Goal: Task Accomplishment & Management: Complete application form

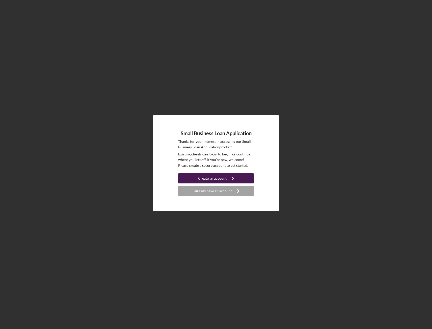
click at [210, 178] on div "Create an account" at bounding box center [212, 178] width 29 height 10
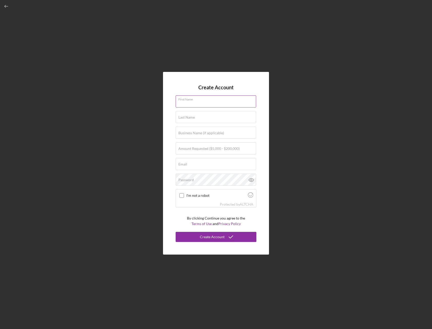
click at [186, 106] on input "First Name" at bounding box center [216, 101] width 81 height 12
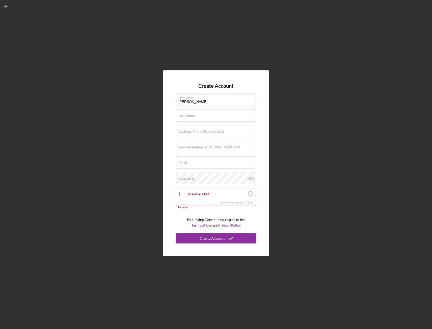
type input "[PERSON_NAME]"
type input "[PERSON_NAME] IV"
type input "Pressure Clean Industries, LLC"
type input "$5"
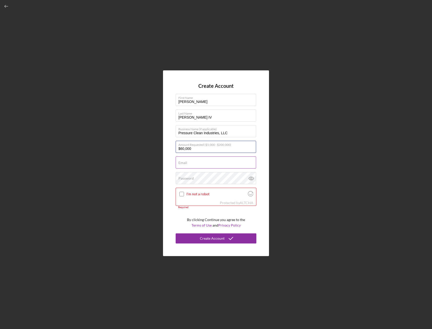
type input "$60,000"
click at [197, 162] on div "Email Required" at bounding box center [216, 163] width 81 height 13
type input "nick@pressurecleanindustries"
click at [202, 178] on div "Password" at bounding box center [216, 178] width 81 height 13
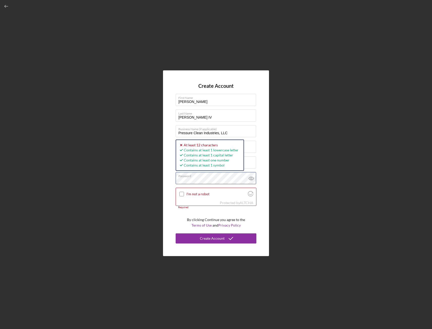
click at [151, 181] on div "Create Account First Name [PERSON_NAME] Last Name [PERSON_NAME] IV Business Nam…" at bounding box center [216, 163] width 427 height 327
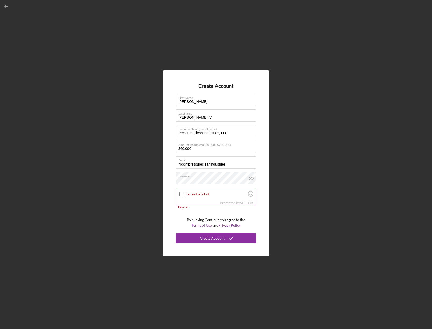
click at [182, 195] on input "I'm not a robot" at bounding box center [182, 194] width 5 height 5
checkbox input "true"
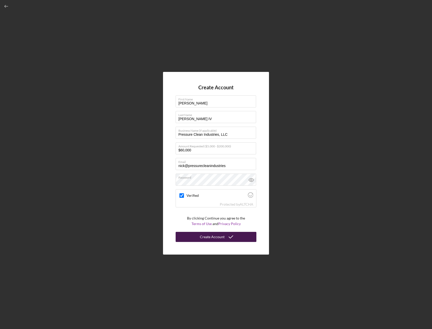
click at [220, 236] on div "Create Account" at bounding box center [212, 237] width 25 height 10
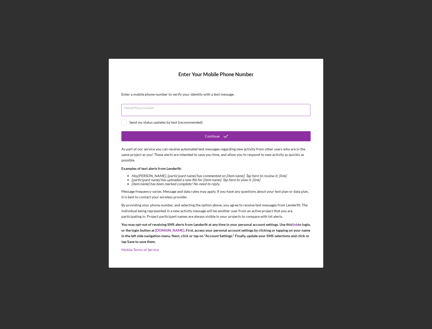
click at [194, 108] on div "Mobile Phone Number" at bounding box center [215, 110] width 189 height 13
type input "[PHONE_NUMBER]"
click at [180, 122] on div "Send my status updates by text (recommended)" at bounding box center [166, 122] width 73 height 4
checkbox input "true"
click at [225, 141] on form "Enter Your Mobile Phone Number Enter a mobile phone number to verify your ident…" at bounding box center [215, 163] width 189 height 184
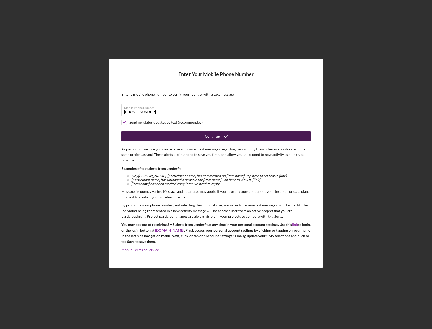
click at [221, 136] on icon "submit" at bounding box center [226, 136] width 13 height 13
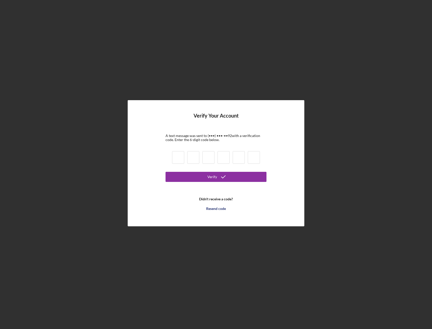
click at [177, 158] on input at bounding box center [178, 157] width 12 height 13
type input "7"
type input "2"
type input "7"
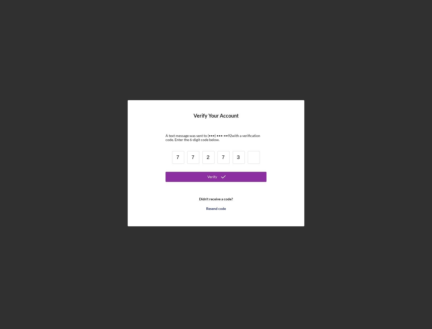
type input "3"
type input "1"
click at [219, 178] on icon "submit" at bounding box center [223, 177] width 13 height 13
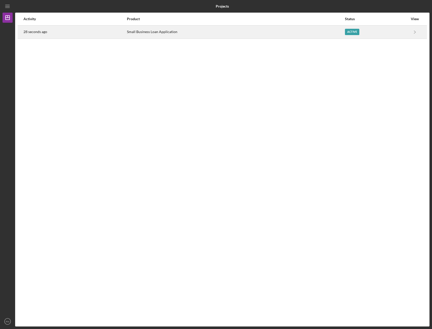
click at [352, 32] on div "Active" at bounding box center [352, 32] width 14 height 6
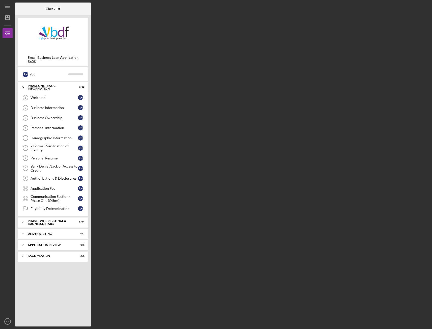
click at [122, 16] on div "Checklist Small Business Loan Application $60K R N You Icon/Expander Phase One …" at bounding box center [222, 165] width 415 height 324
click at [58, 97] on div "Welcome!" at bounding box center [54, 98] width 47 height 4
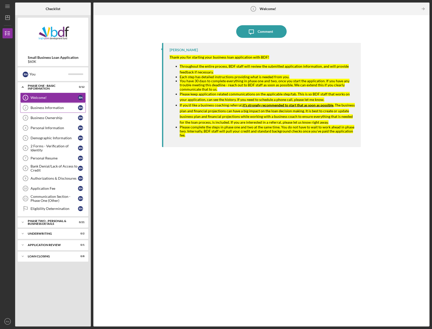
click at [39, 106] on div "Business Information" at bounding box center [54, 108] width 47 height 4
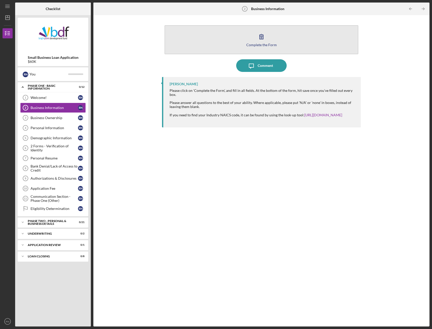
click at [251, 41] on button "Complete the Form Form" at bounding box center [262, 39] width 194 height 29
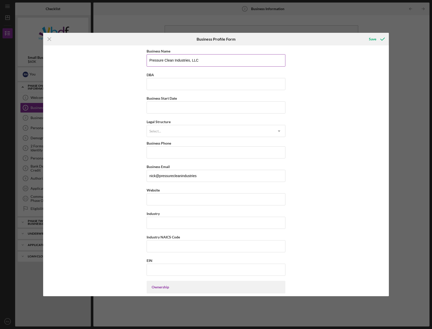
click at [194, 60] on input "Pressure Clean Industries, LLC" at bounding box center [216, 60] width 139 height 12
click at [163, 83] on input "DBA" at bounding box center [216, 84] width 139 height 12
paste input "Pressure Clean Industries, LLC"
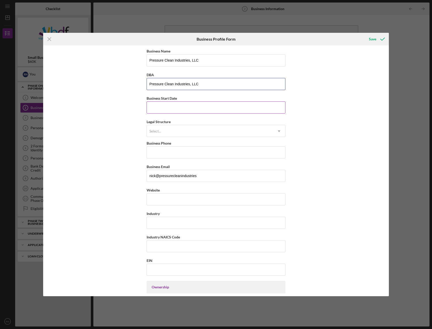
type input "Pressure Clean Industries, LLC"
click at [158, 108] on input "Business Start Date" at bounding box center [216, 108] width 139 height 12
click at [175, 107] on input "Business Start Date" at bounding box center [216, 108] width 139 height 12
type input "[DATE]"
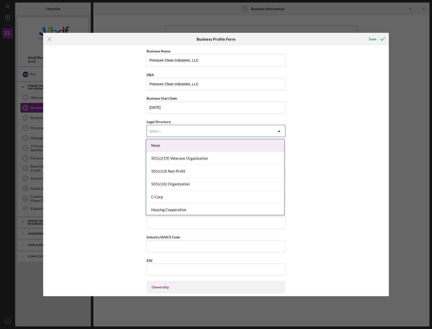
click at [170, 128] on div "Select..." at bounding box center [210, 132] width 126 height 12
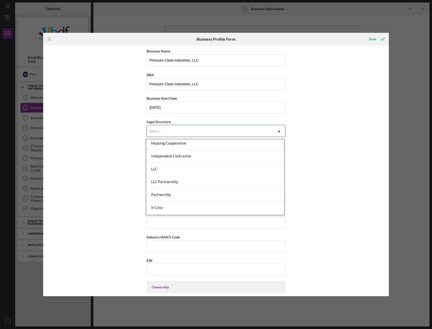
scroll to position [76, 0]
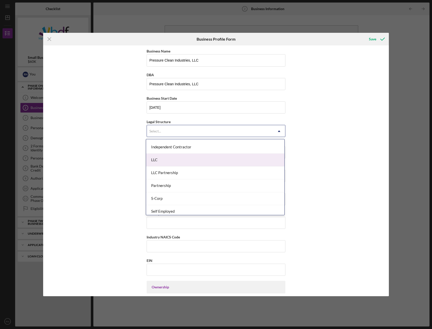
click at [178, 162] on div "LLC" at bounding box center [215, 160] width 138 height 13
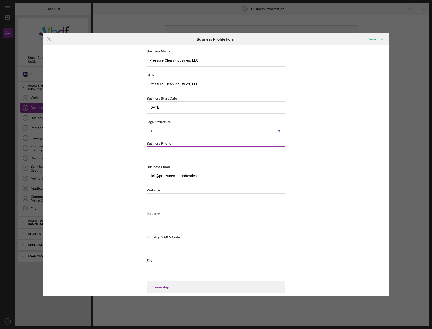
click at [184, 154] on input "Business Phone" at bounding box center [216, 152] width 139 height 12
type input "[PHONE_NUMBER]"
type input "Service Industry - HVAC Air Quality"
click at [158, 244] on input "Industry NAICS Code" at bounding box center [216, 246] width 139 height 12
paste input "561790"
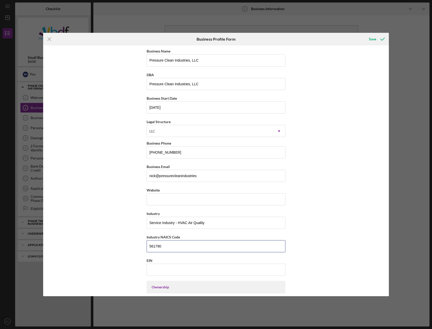
type input "561790"
click at [164, 269] on input "EIN" at bounding box center [216, 270] width 139 height 12
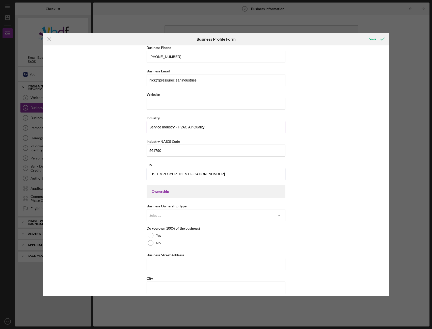
scroll to position [101, 0]
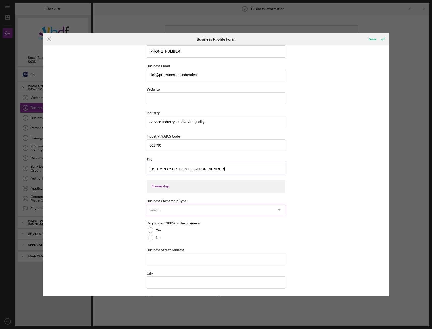
type input "[US_EMPLOYER_IDENTIFICATION_NUMBER]"
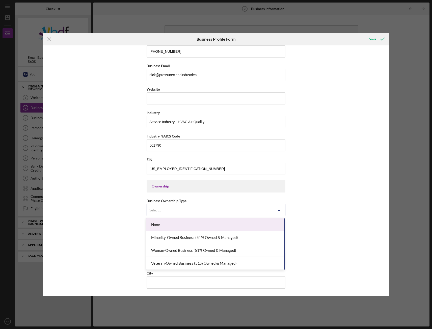
click at [182, 211] on div "Select..." at bounding box center [210, 211] width 126 height 12
click at [180, 226] on div "None" at bounding box center [215, 224] width 138 height 13
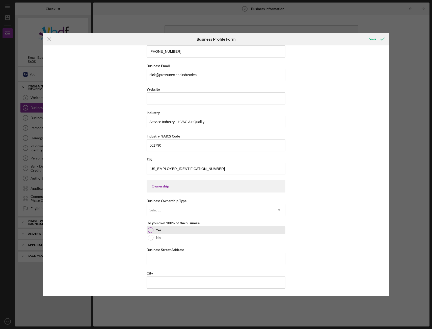
click at [158, 230] on label "Yes" at bounding box center [158, 230] width 5 height 4
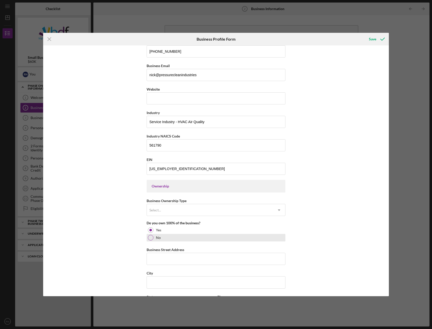
scroll to position [126, 0]
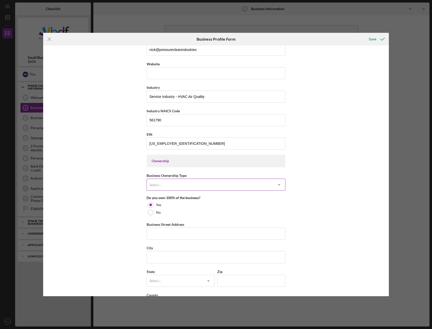
click at [191, 184] on div "Select..." at bounding box center [210, 185] width 126 height 12
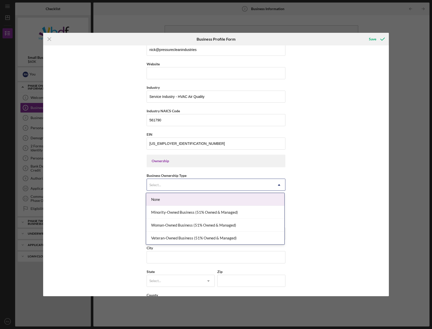
click at [191, 184] on div "Select..." at bounding box center [210, 185] width 126 height 12
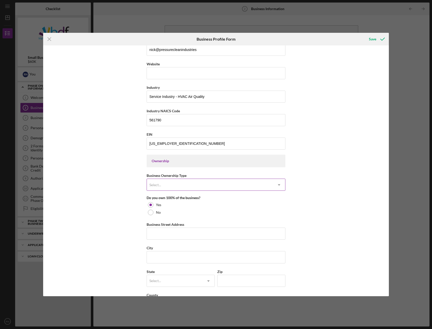
click at [191, 184] on div "Select..." at bounding box center [210, 185] width 126 height 12
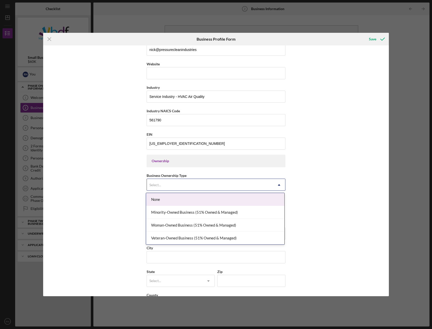
click at [186, 200] on div "None" at bounding box center [215, 199] width 138 height 13
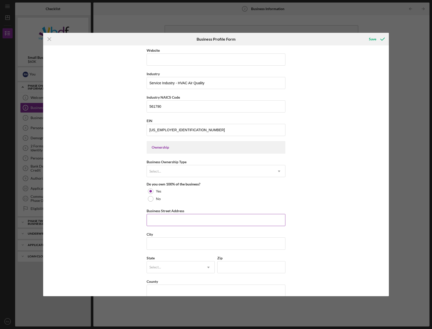
scroll to position [152, 0]
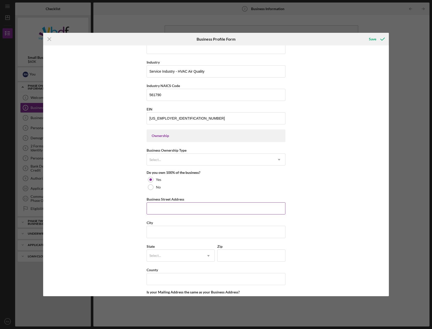
click at [188, 206] on input "Business Street Address" at bounding box center [216, 209] width 139 height 12
type input "[STREET_ADDRESS][PERSON_NAME][PERSON_NAME]"
type input "[GEOGRAPHIC_DATA][PERSON_NAME]"
type input "IN"
type input "46845"
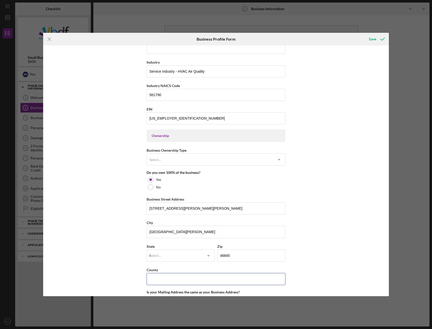
type input "IN"
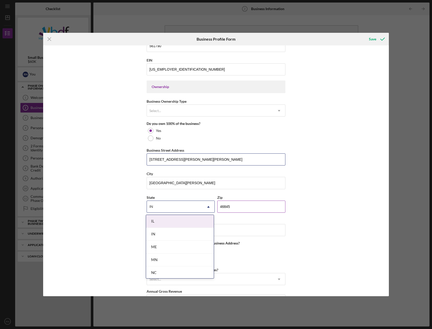
scroll to position [202, 0]
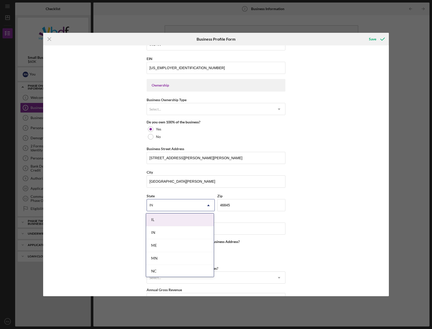
click at [169, 234] on div "IN" at bounding box center [180, 233] width 68 height 13
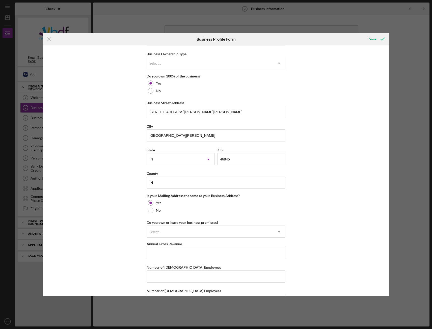
scroll to position [253, 0]
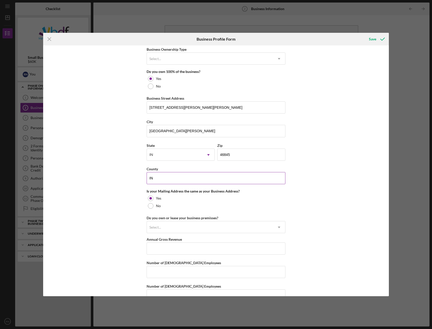
click at [163, 175] on input "IN" at bounding box center [216, 178] width 139 height 12
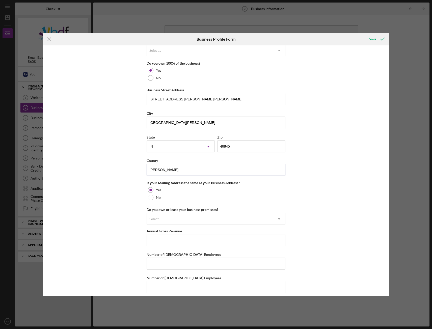
scroll to position [265, 0]
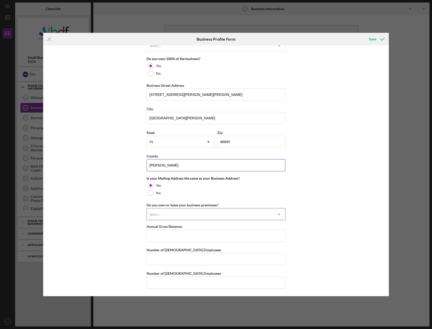
type input "[PERSON_NAME]"
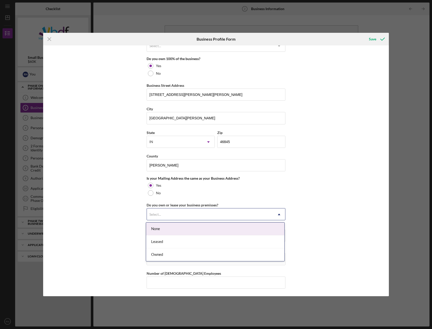
click at [209, 215] on div "Select..." at bounding box center [210, 215] width 126 height 12
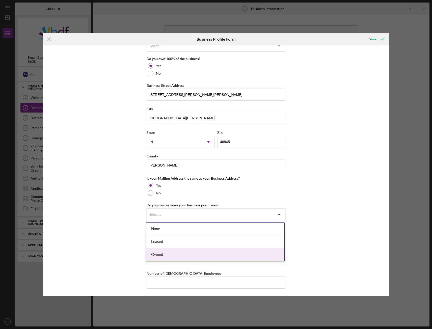
click at [202, 249] on div "Owned" at bounding box center [215, 255] width 138 height 13
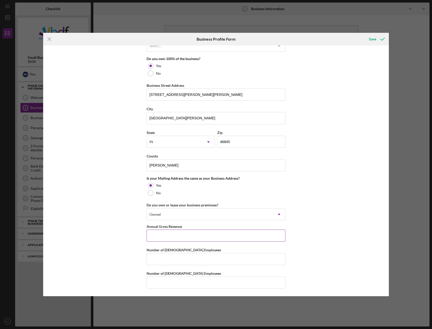
click at [182, 235] on input "Annual Gross Revenue" at bounding box center [216, 236] width 139 height 12
type input "$0"
type input "1"
type input "0"
click at [375, 39] on div "Save" at bounding box center [372, 39] width 7 height 10
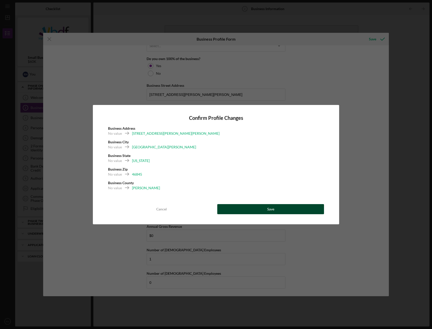
click at [249, 207] on button "Save" at bounding box center [270, 209] width 107 height 10
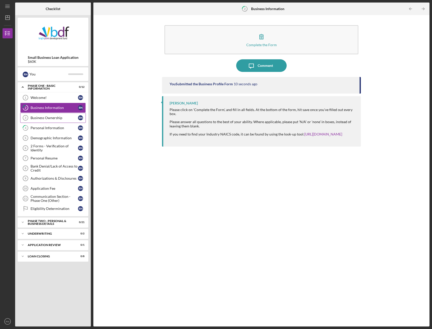
click at [46, 119] on div "Business Ownership" at bounding box center [54, 118] width 47 height 4
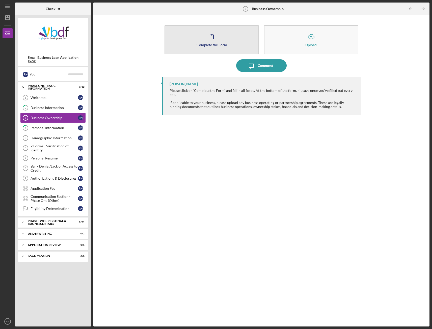
click at [207, 43] on div "Complete the Form" at bounding box center [212, 45] width 31 height 4
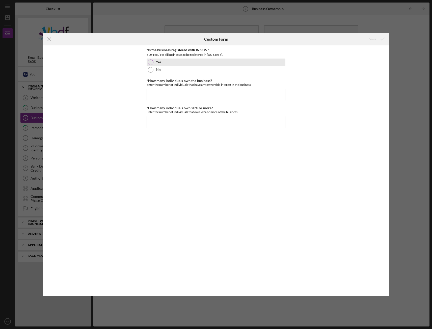
click at [168, 61] on div "Yes" at bounding box center [216, 63] width 139 height 8
click at [161, 94] on input "*How many individuals own the business?" at bounding box center [216, 95] width 139 height 12
type input "1"
click at [174, 124] on input "*How many individuals own 20% or more?" at bounding box center [216, 122] width 139 height 12
type input "1"
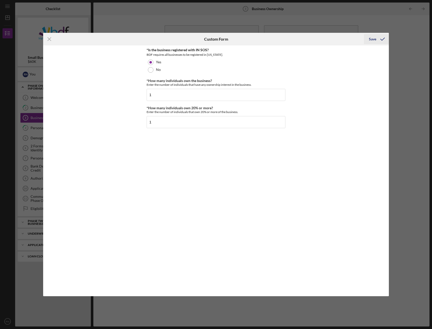
click at [375, 41] on div "Save" at bounding box center [372, 39] width 7 height 10
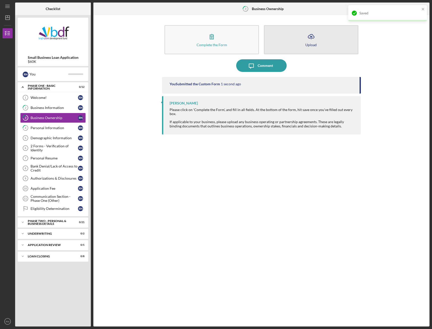
click at [309, 43] on div "Upload" at bounding box center [311, 45] width 11 height 4
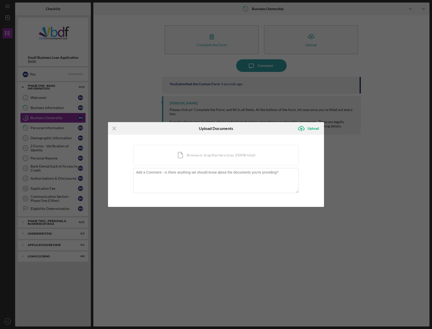
click at [358, 181] on div "Icon/Menu Close Upload Documents Icon/Upload Upload You're uploading documents …" at bounding box center [216, 164] width 432 height 329
click at [112, 131] on icon "Icon/Menu Close" at bounding box center [114, 128] width 13 height 13
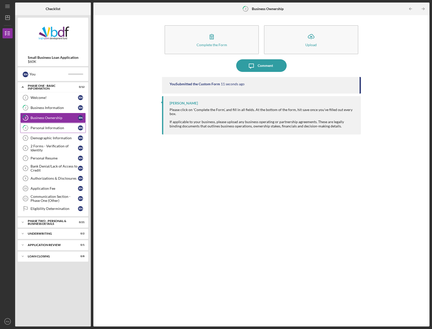
click at [53, 129] on div "Personal Information" at bounding box center [54, 128] width 47 height 4
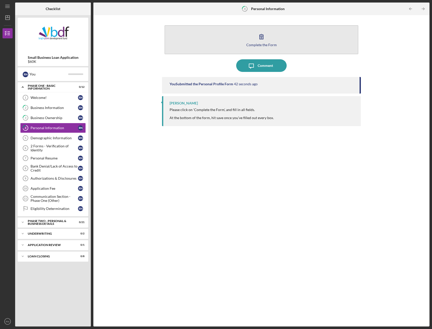
click at [260, 43] on div "Complete the Form" at bounding box center [261, 45] width 31 height 4
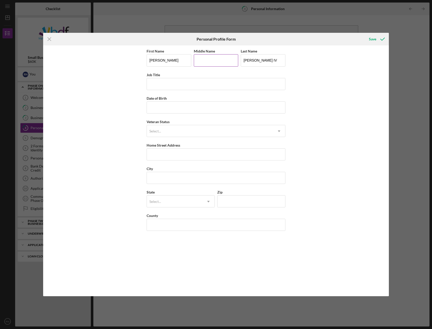
click at [207, 58] on input "Middle Name" at bounding box center [216, 60] width 45 height 12
type input "[PERSON_NAME]"
click at [179, 83] on input "Job Title" at bounding box center [216, 84] width 139 height 12
type input "CEO"
click at [172, 107] on input "Date of Birth" at bounding box center [216, 108] width 139 height 12
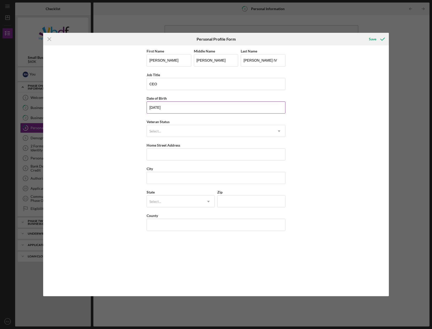
type input "[DATE]"
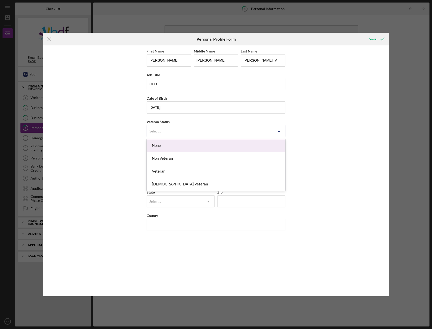
click at [170, 130] on div "Select..." at bounding box center [210, 132] width 126 height 12
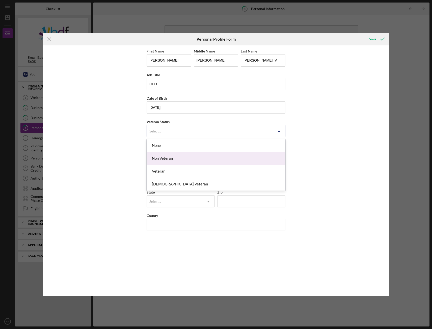
click at [170, 161] on div "Non Veteran" at bounding box center [216, 158] width 138 height 13
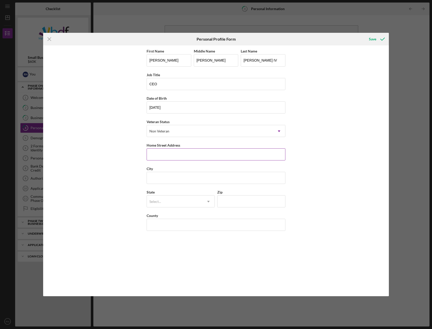
click at [171, 156] on input "Home Street Address" at bounding box center [216, 154] width 139 height 12
type input "[STREET_ADDRESS][PERSON_NAME][PERSON_NAME]"
type input "[GEOGRAPHIC_DATA][PERSON_NAME]"
type input "46845"
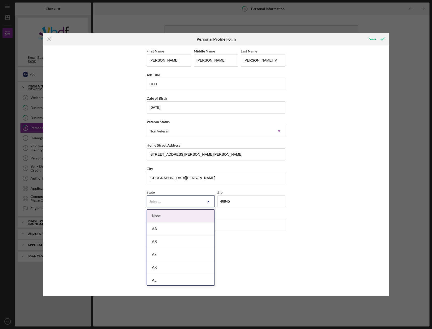
click at [162, 202] on div "Select..." at bounding box center [175, 202] width 56 height 12
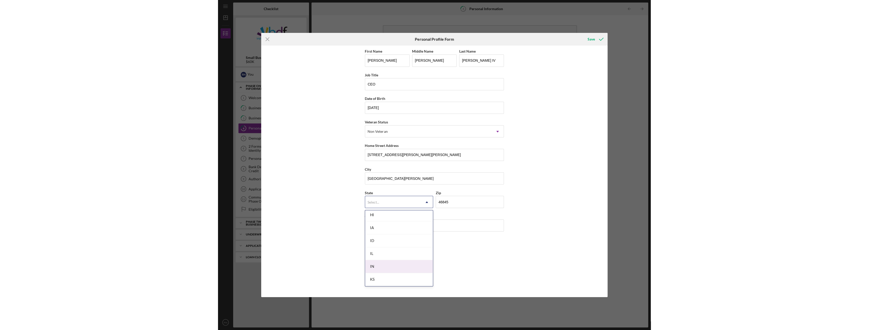
scroll to position [253, 0]
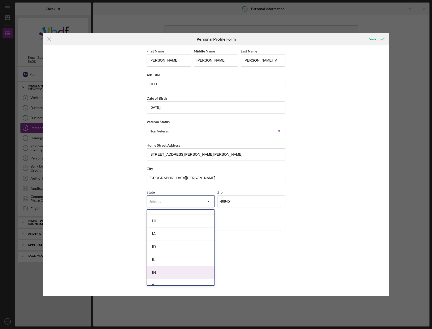
click at [164, 271] on div "IN" at bounding box center [181, 272] width 68 height 13
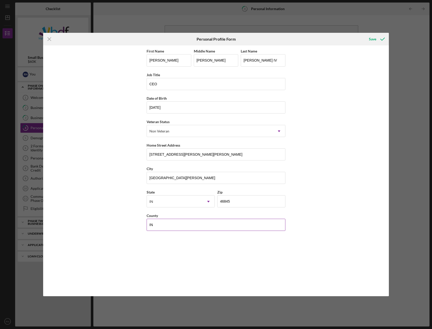
click at [172, 223] on input "IN" at bounding box center [216, 225] width 139 height 12
type input "[PERSON_NAME]"
click at [376, 41] on div "Save" at bounding box center [372, 39] width 7 height 10
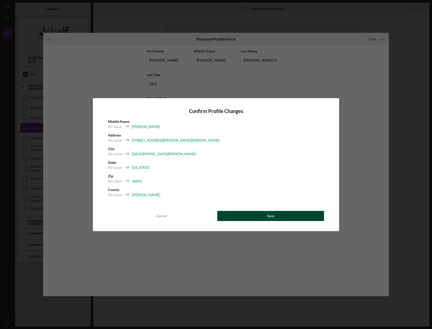
click at [259, 214] on button "Save" at bounding box center [270, 216] width 107 height 10
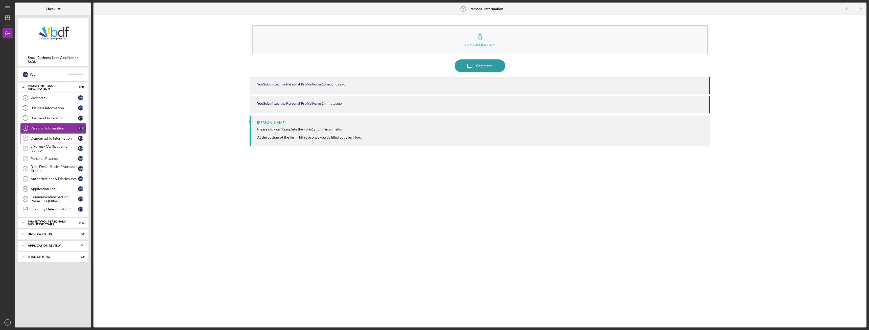
click at [52, 140] on div "Demographic Information" at bounding box center [54, 138] width 47 height 4
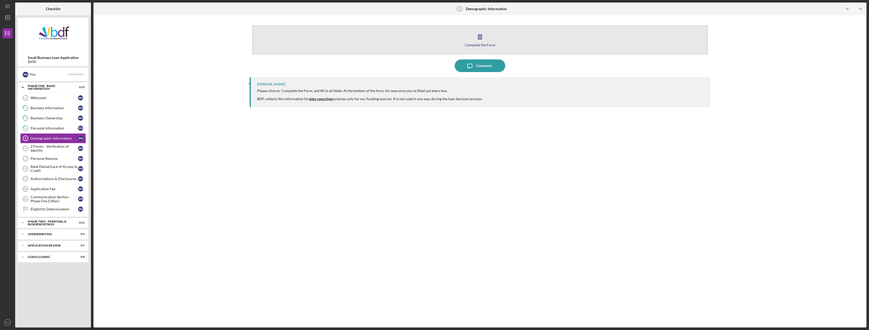
click at [432, 35] on icon "button" at bounding box center [480, 36] width 13 height 13
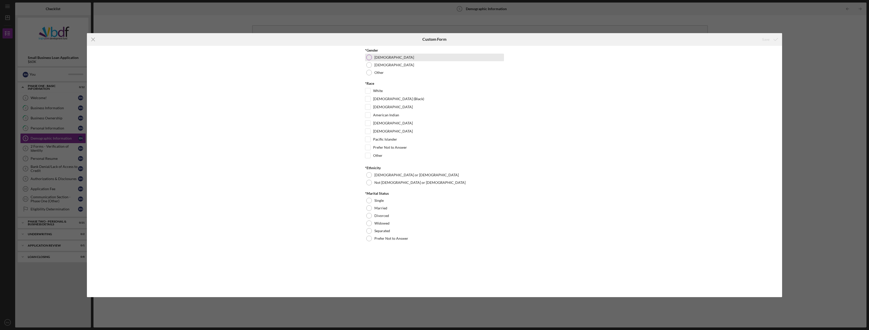
click at [387, 57] on div "[DEMOGRAPHIC_DATA]" at bounding box center [434, 58] width 139 height 8
click at [386, 91] on div "White" at bounding box center [434, 92] width 139 height 8
click at [370, 91] on input "White" at bounding box center [367, 90] width 5 height 5
checkbox input "true"
click at [369, 180] on div at bounding box center [369, 183] width 6 height 6
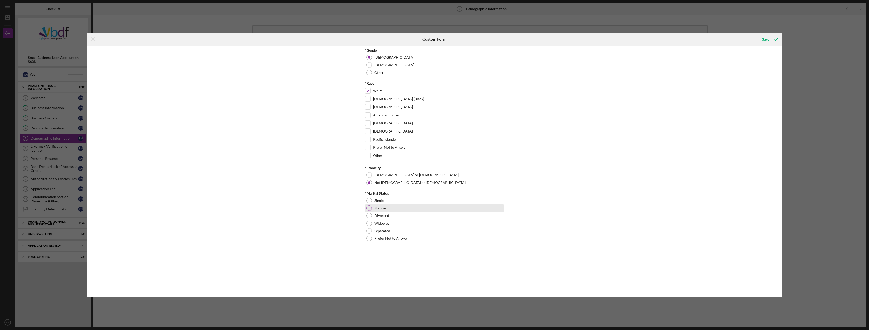
click at [369, 209] on div at bounding box center [369, 208] width 6 height 6
click at [432, 42] on div "Save" at bounding box center [765, 39] width 7 height 10
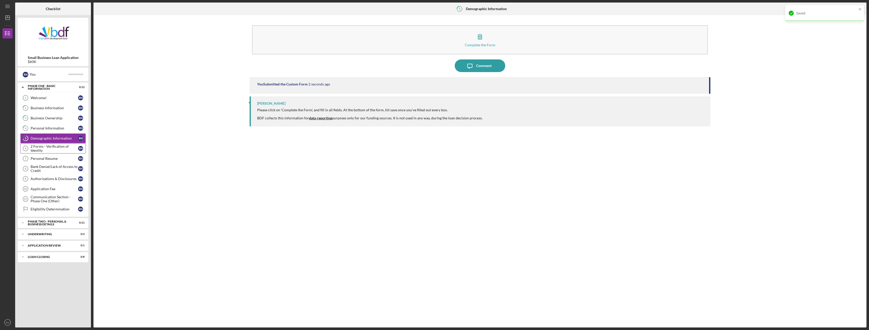
click at [43, 146] on div "2 Forms - Verification of Identity" at bounding box center [54, 148] width 47 height 8
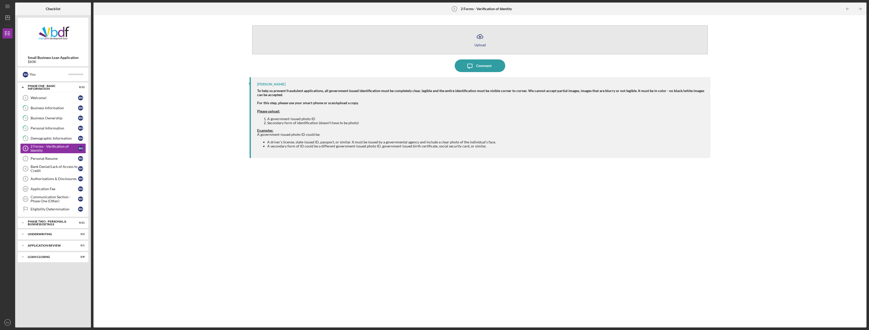
click at [432, 42] on button "Icon/Upload Upload" at bounding box center [480, 39] width 456 height 29
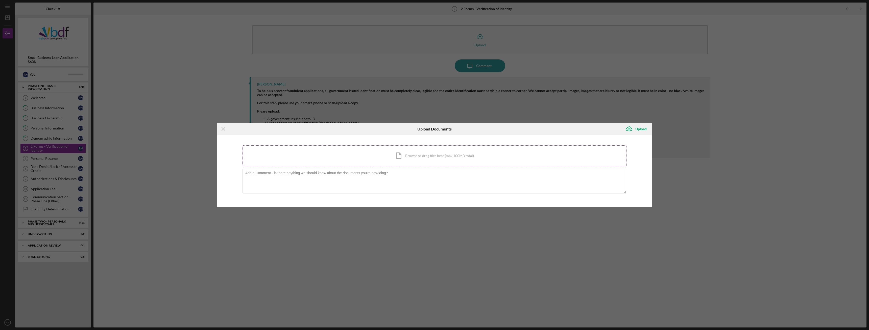
click at [432, 156] on div "Icon/Document Browse or drag files here (max 100MB total) Tap to choose files o…" at bounding box center [434, 155] width 384 height 21
click at [432, 240] on div "Icon/Menu Close Upload Documents Icon/Upload Upload You're uploading documents …" at bounding box center [434, 165] width 869 height 330
click at [221, 130] on icon "Icon/Menu Close" at bounding box center [223, 128] width 13 height 13
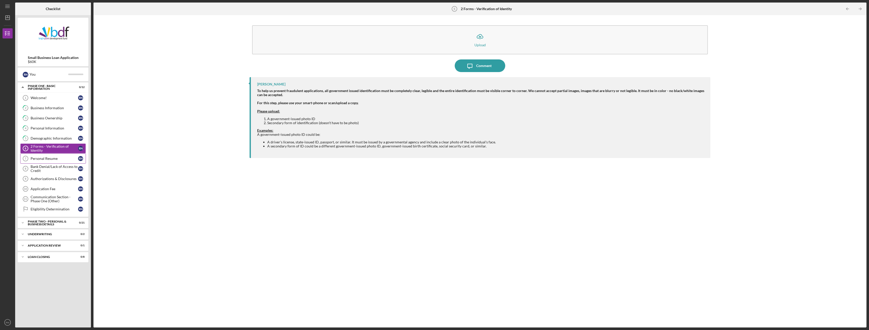
click at [41, 158] on div "Personal Resume" at bounding box center [54, 158] width 47 height 4
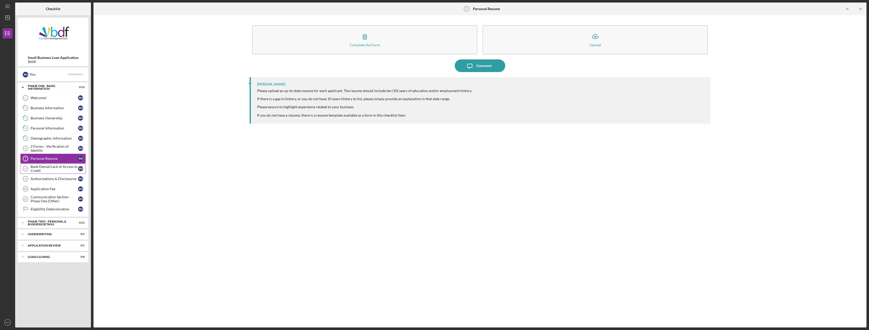
click at [55, 168] on div "Bank Denial/Lack of Access to Credit" at bounding box center [54, 168] width 47 height 8
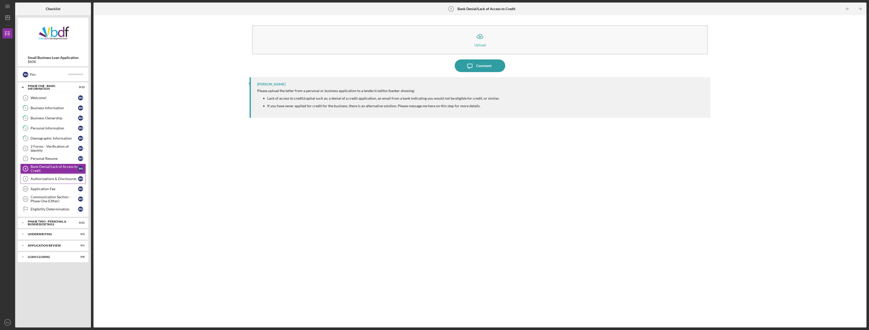
click at [53, 179] on div "Authorizations & Disclosures" at bounding box center [54, 179] width 47 height 4
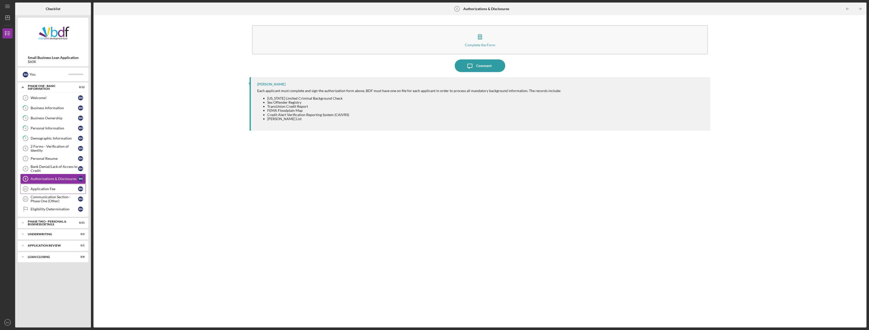
click at [50, 187] on div "Application Fee" at bounding box center [54, 189] width 47 height 4
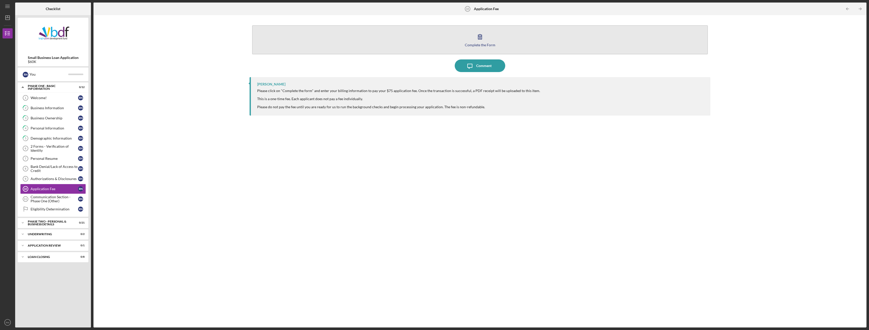
click at [432, 41] on button "Complete the Form Form" at bounding box center [480, 39] width 456 height 29
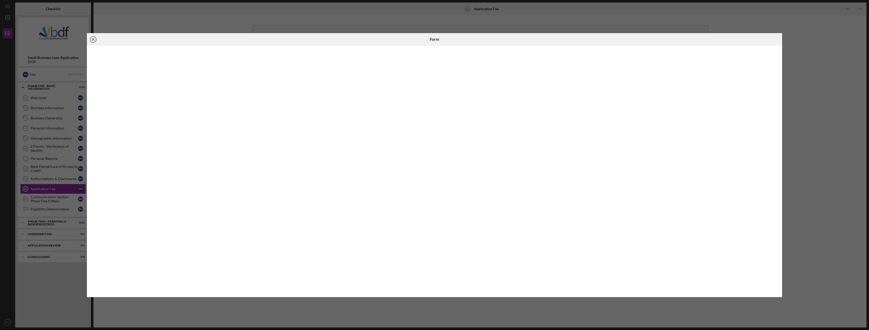
click at [93, 39] on line at bounding box center [93, 39] width 3 height 3
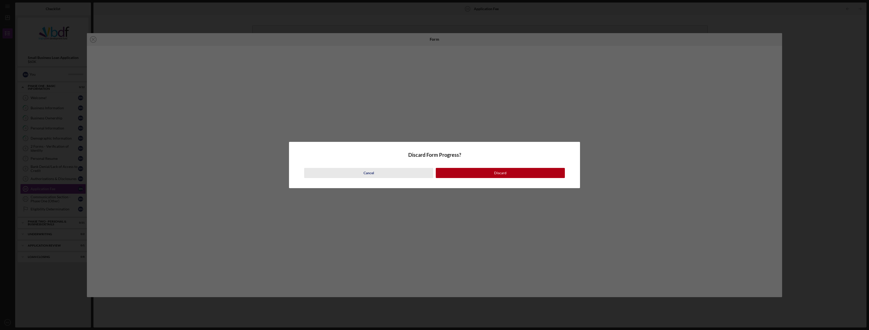
click at [392, 174] on button "Cancel" at bounding box center [368, 173] width 129 height 10
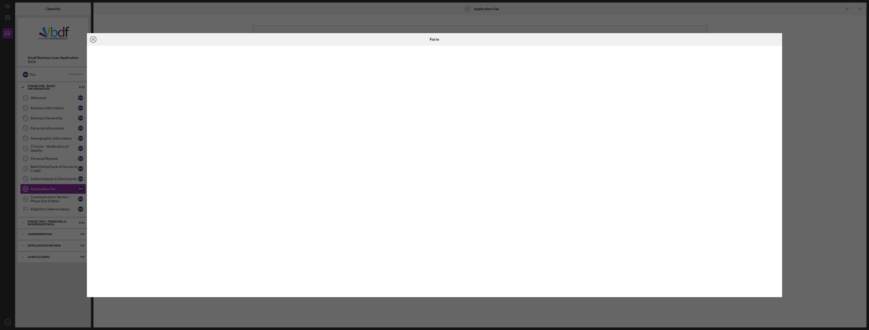
click at [95, 38] on icon "Icon/Close" at bounding box center [93, 39] width 13 height 13
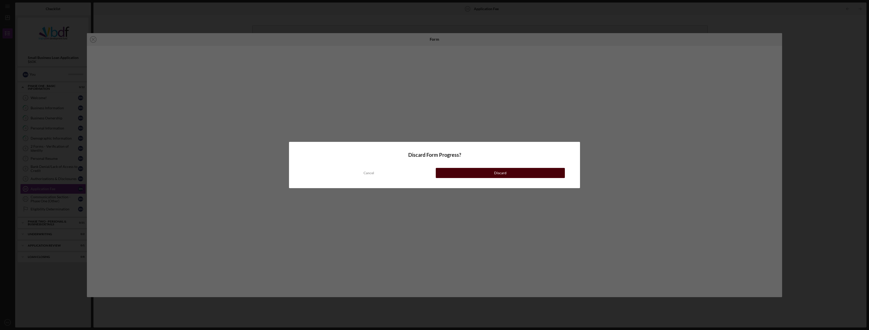
click at [432, 172] on button "Discard" at bounding box center [500, 173] width 129 height 10
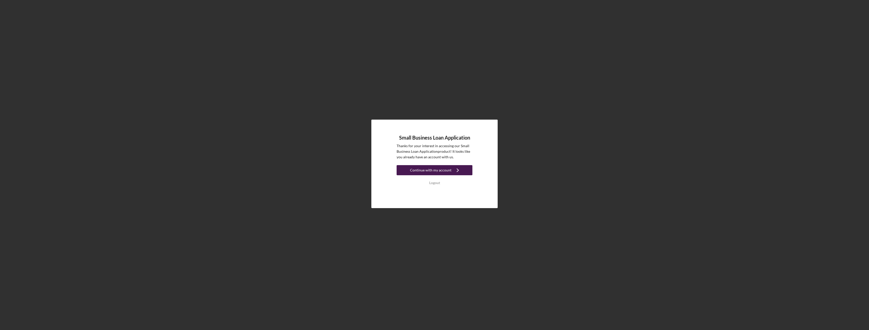
click at [427, 169] on div "Continue with my account" at bounding box center [430, 170] width 41 height 10
